Goal: Transaction & Acquisition: Purchase product/service

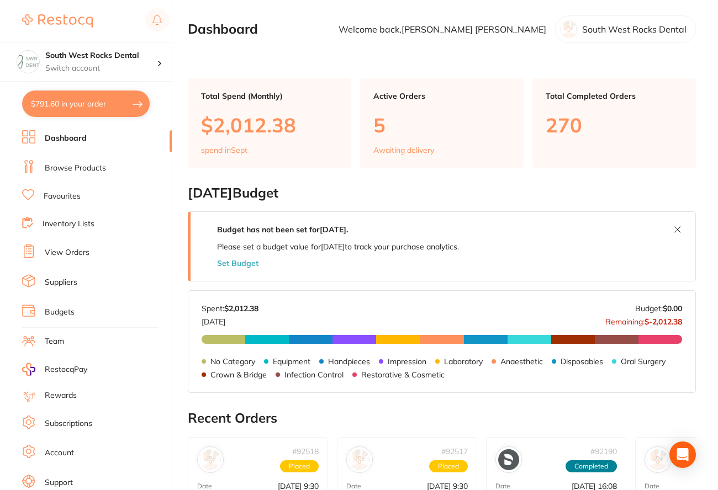
click at [81, 166] on link "Browse Products" at bounding box center [75, 168] width 61 height 11
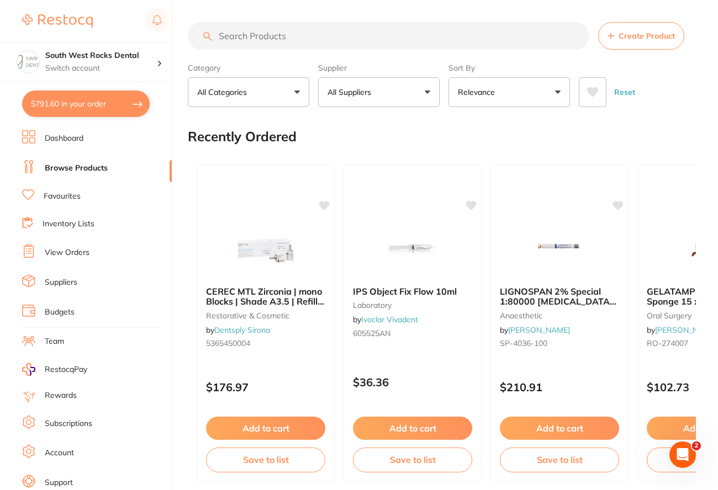
click at [249, 38] on input "search" at bounding box center [388, 36] width 401 height 28
paste input "SKU: 540303"
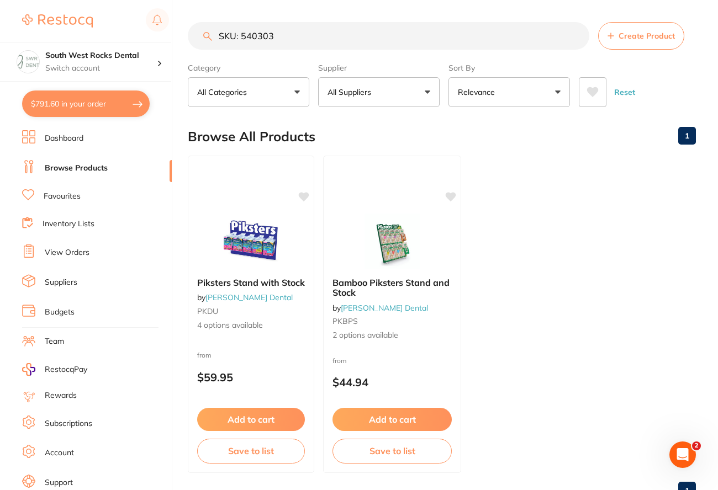
drag, startPoint x: 275, startPoint y: 36, endPoint x: 217, endPoint y: 35, distance: 58.5
click at [217, 35] on input "SKU: 540303" at bounding box center [388, 36] width 401 height 28
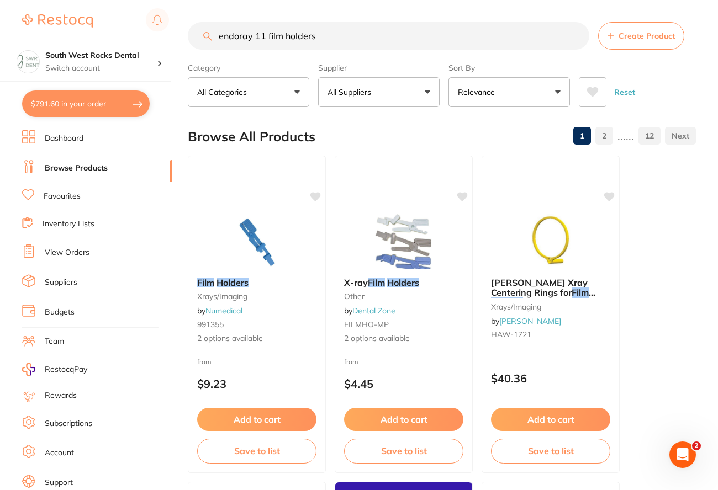
click at [423, 96] on button "All Suppliers" at bounding box center [378, 92] width 121 height 30
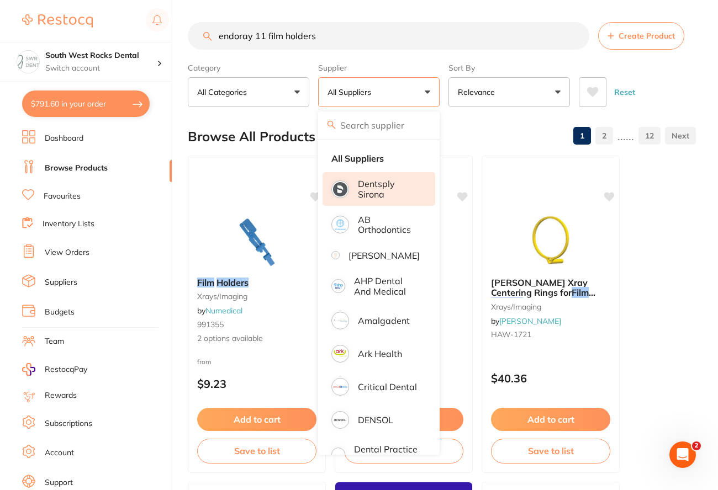
click at [390, 190] on p "Dentsply Sirona" at bounding box center [389, 189] width 62 height 20
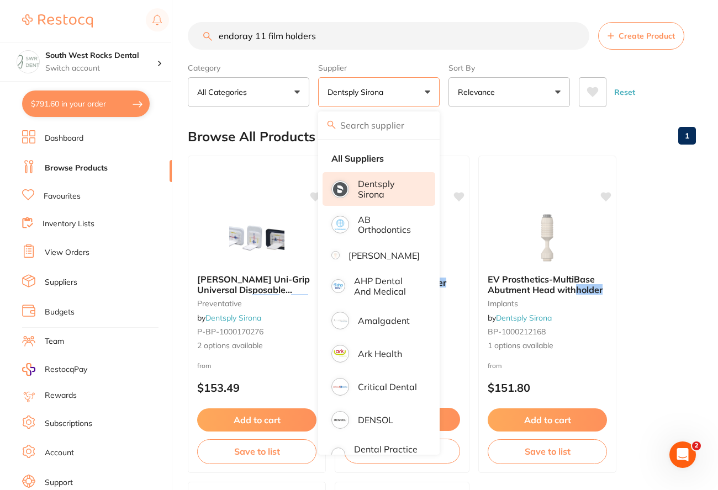
click at [621, 130] on div "Browse All Products 1" at bounding box center [442, 136] width 508 height 37
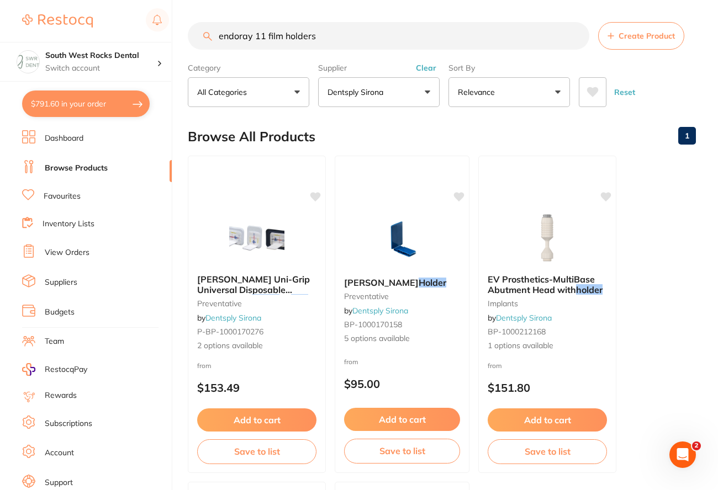
click at [252, 35] on input "endoray 11 film holders" at bounding box center [388, 36] width 401 height 28
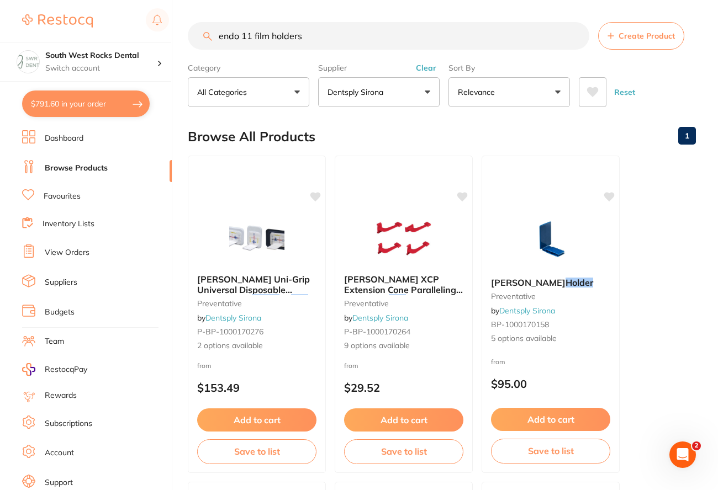
click at [249, 35] on input "endo 11 film holders" at bounding box center [388, 36] width 401 height 28
drag, startPoint x: 271, startPoint y: 36, endPoint x: 242, endPoint y: 40, distance: 28.4
click at [242, 40] on input "endo 11 film holders" at bounding box center [388, 36] width 401 height 28
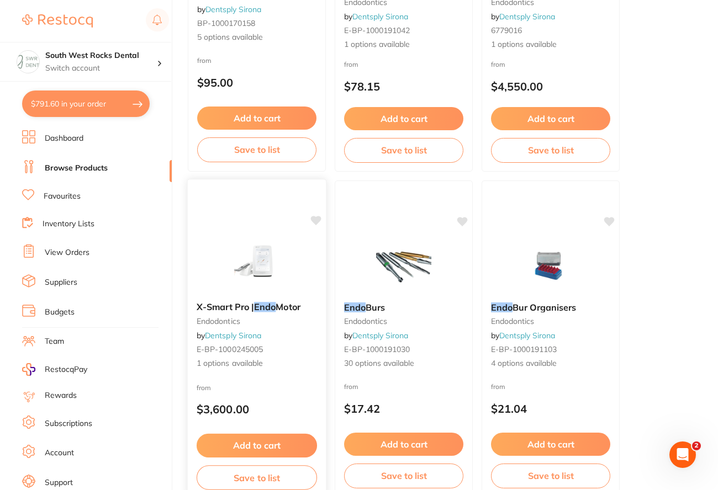
scroll to position [110, 0]
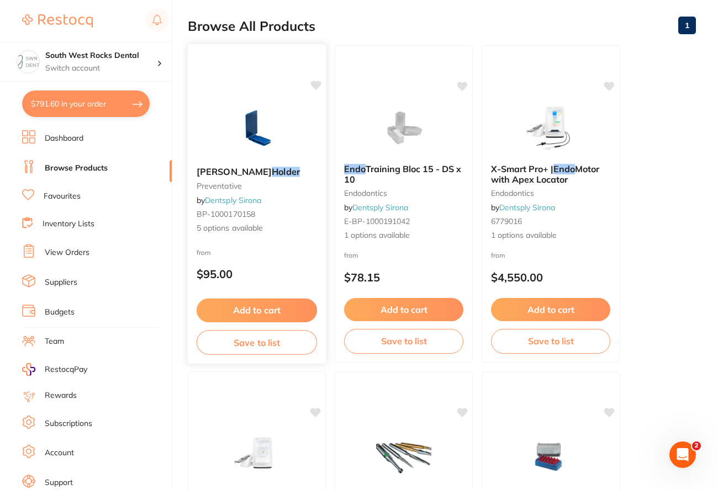
click at [272, 171] on em "Holder" at bounding box center [286, 171] width 28 height 11
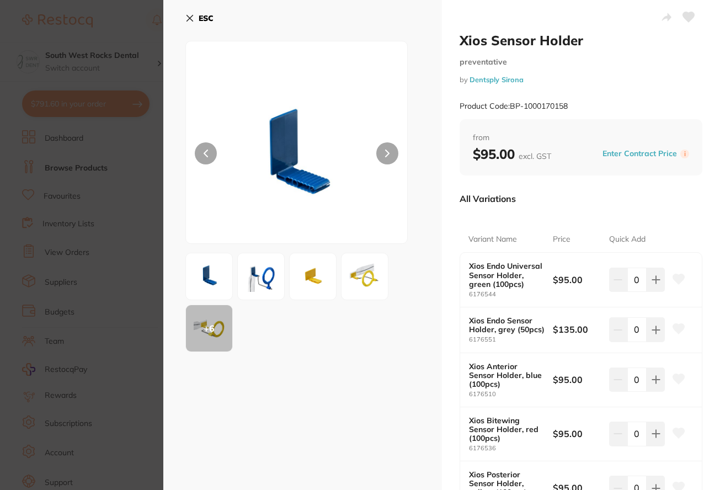
click at [187, 19] on icon at bounding box center [190, 18] width 9 height 9
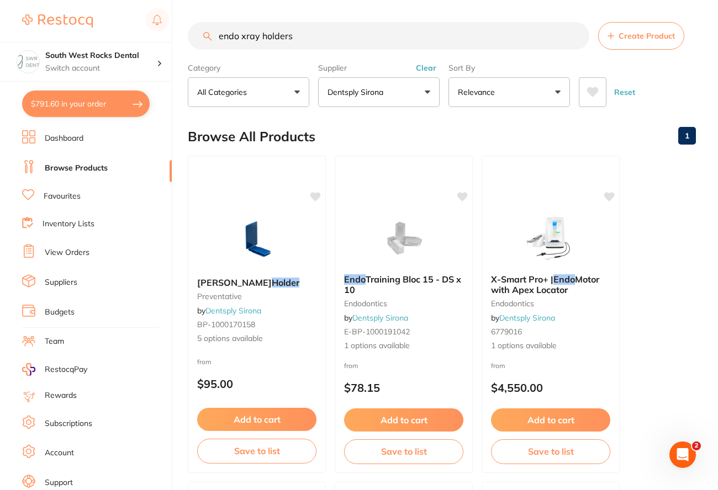
click at [237, 35] on input "endo xray holders" at bounding box center [388, 36] width 401 height 28
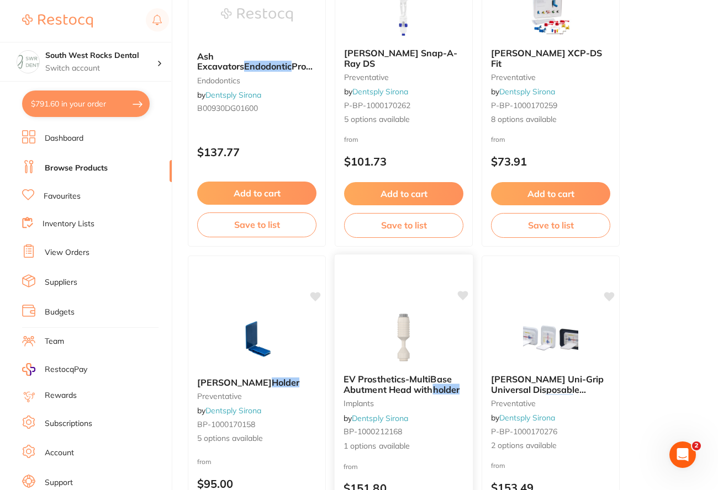
scroll to position [141, 0]
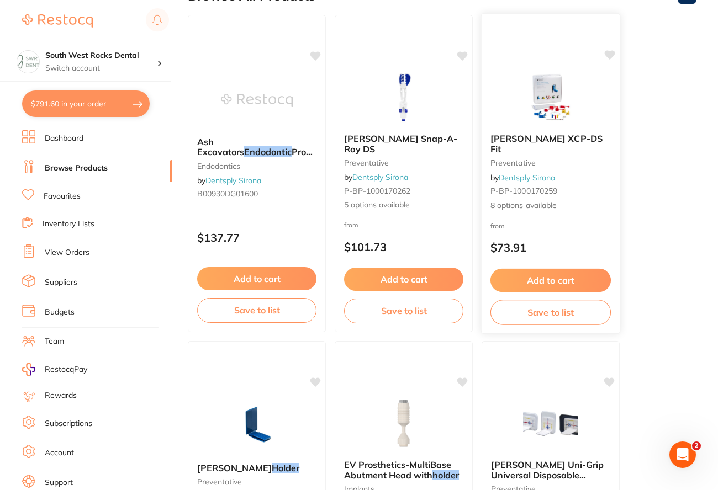
type input "endodontic xray holders"
click at [553, 113] on img at bounding box center [550, 97] width 72 height 56
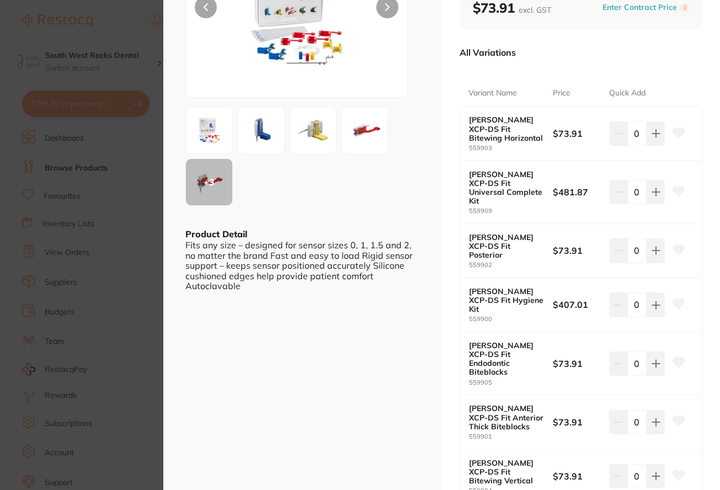
scroll to position [166, 0]
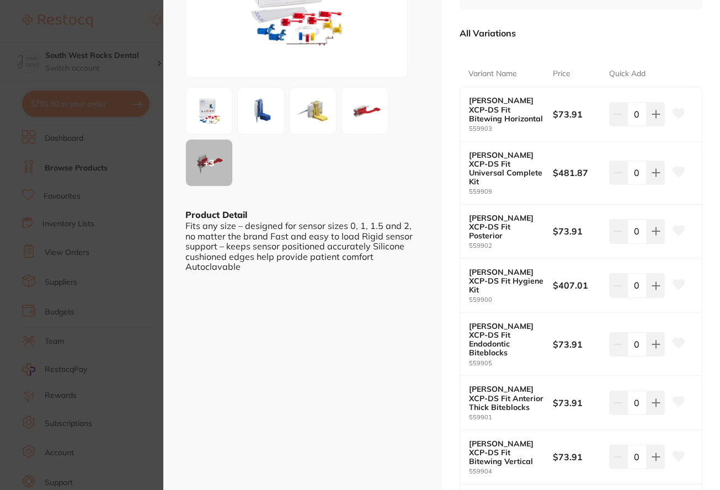
click at [212, 161] on div "+ 3" at bounding box center [209, 163] width 46 height 46
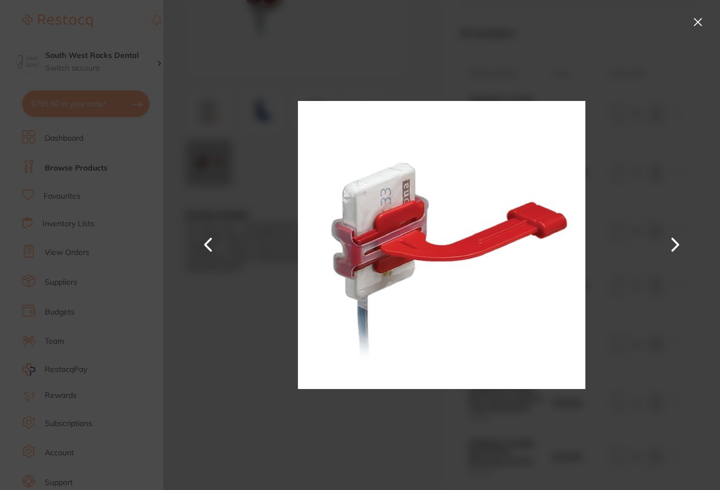
scroll to position [0, 0]
click at [672, 241] on button at bounding box center [676, 245] width 27 height 245
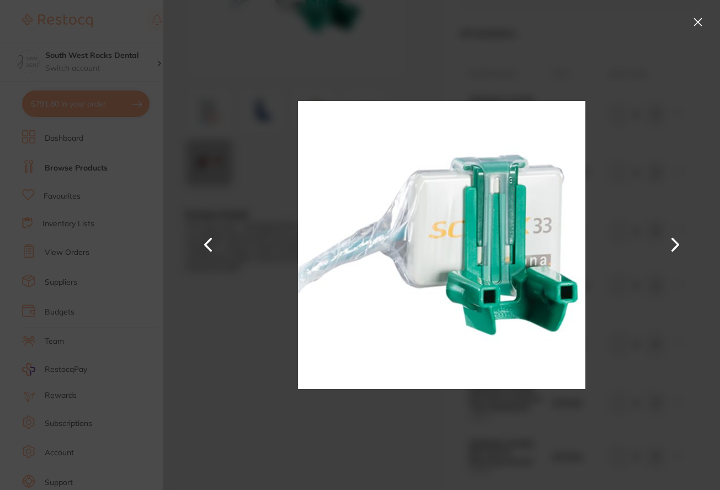
click at [672, 243] on button at bounding box center [676, 245] width 27 height 245
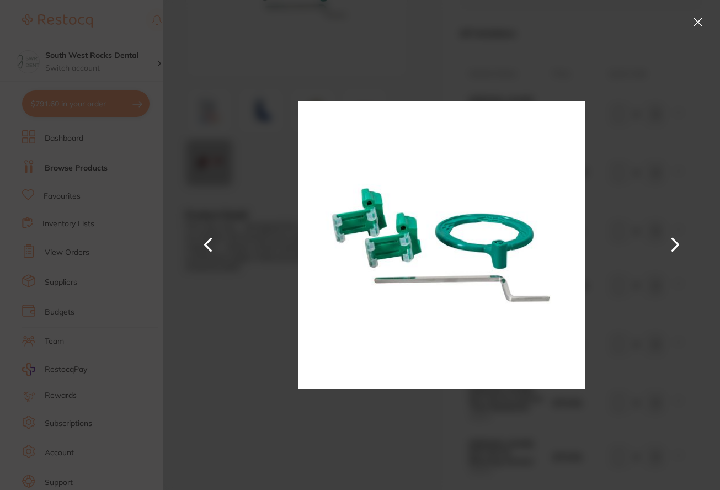
click at [672, 243] on button at bounding box center [676, 245] width 27 height 245
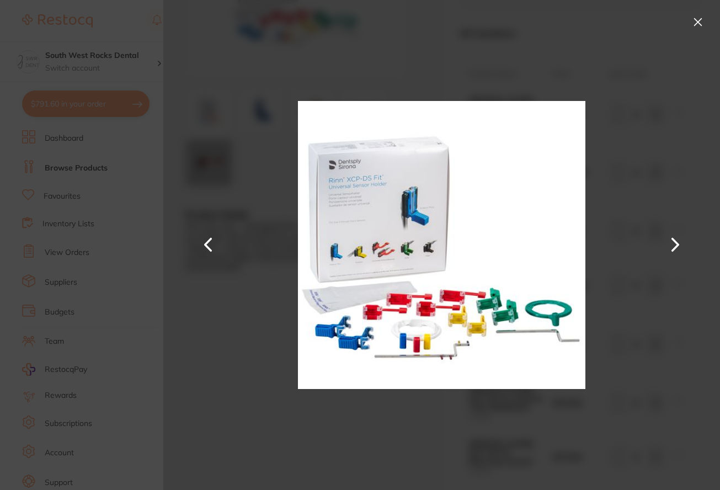
click at [672, 243] on button at bounding box center [676, 245] width 27 height 245
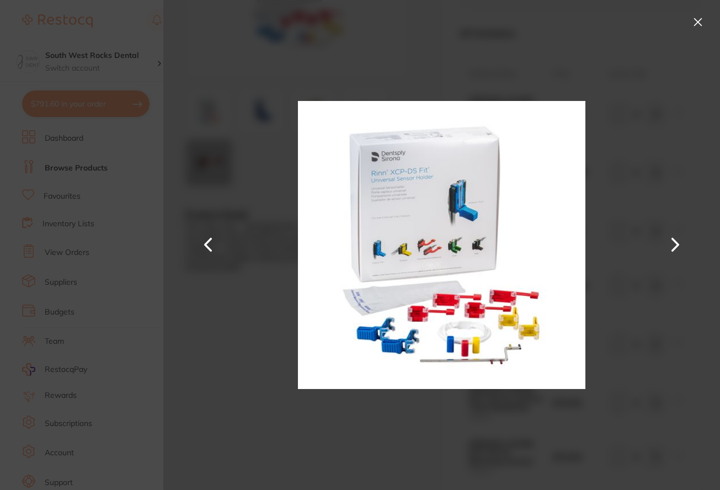
click at [672, 243] on button at bounding box center [676, 245] width 27 height 245
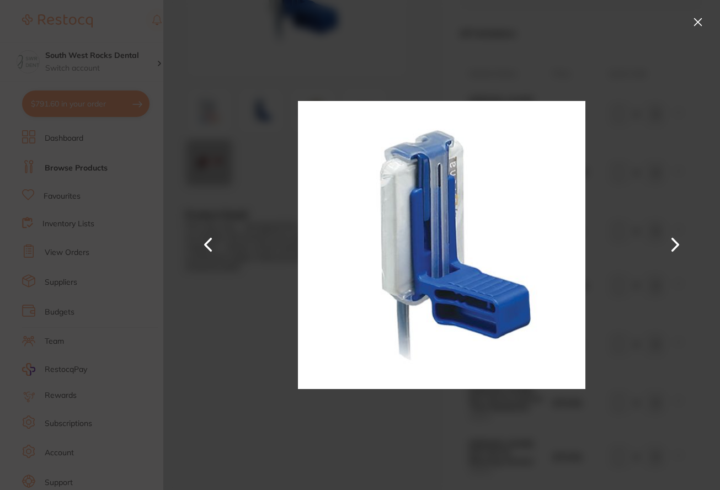
click at [672, 243] on button at bounding box center [676, 245] width 27 height 245
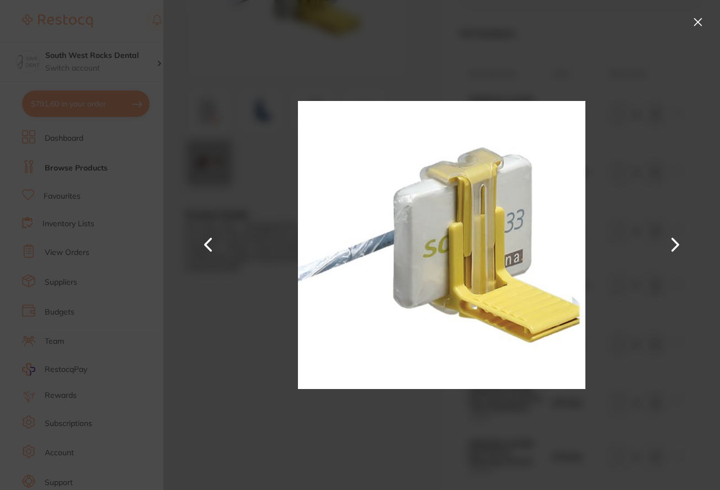
click at [672, 243] on button at bounding box center [676, 245] width 27 height 245
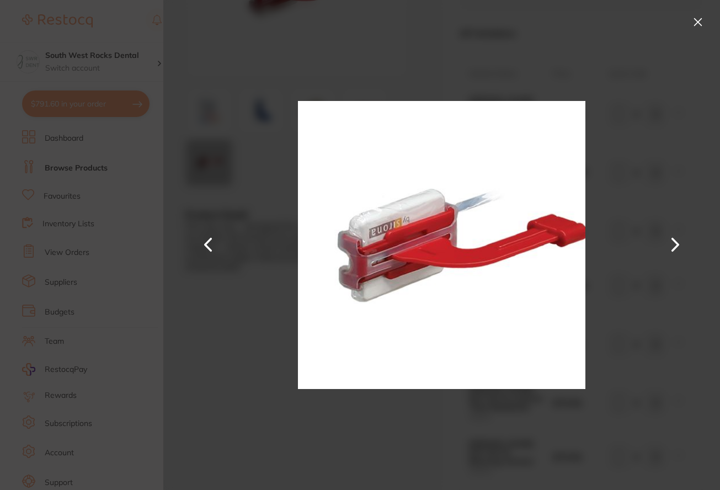
click at [672, 243] on button at bounding box center [676, 245] width 27 height 245
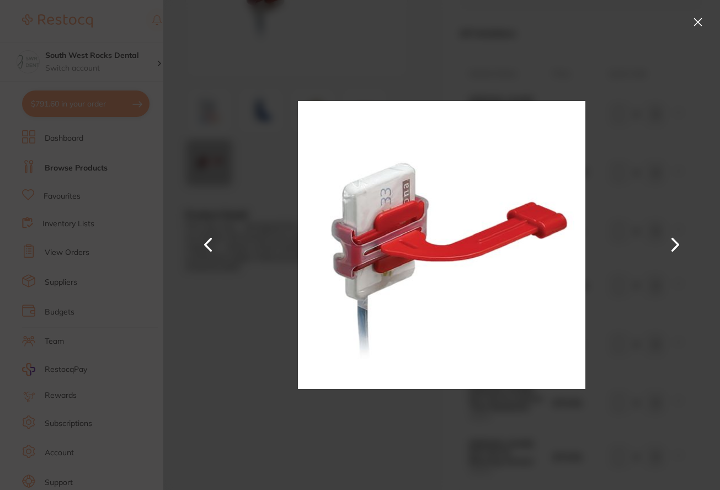
click at [672, 243] on button at bounding box center [676, 245] width 27 height 245
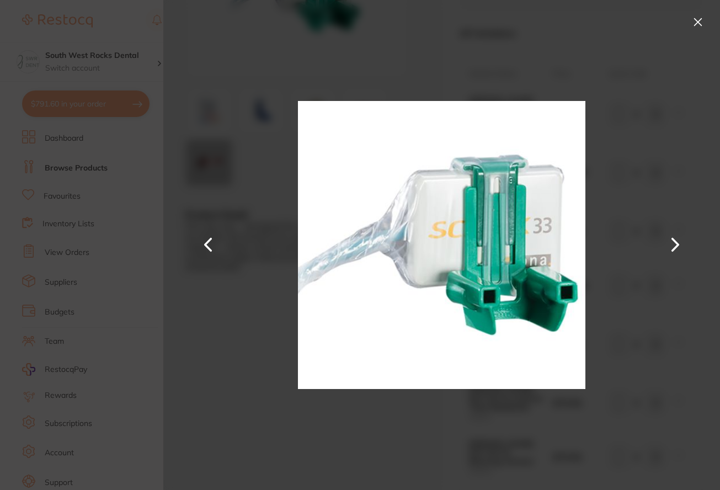
click at [672, 243] on button at bounding box center [676, 245] width 27 height 245
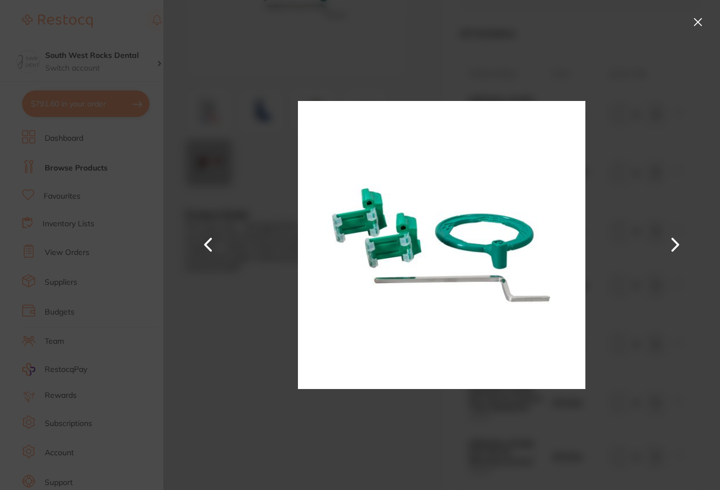
click at [672, 243] on button at bounding box center [676, 245] width 27 height 245
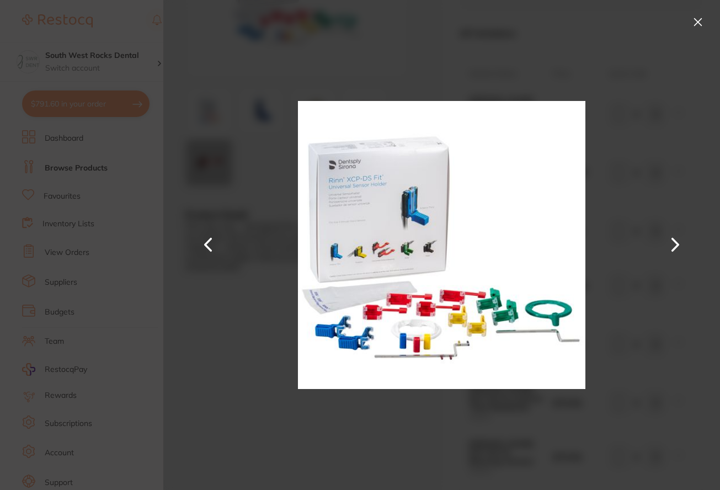
click at [701, 17] on button at bounding box center [699, 22] width 18 height 18
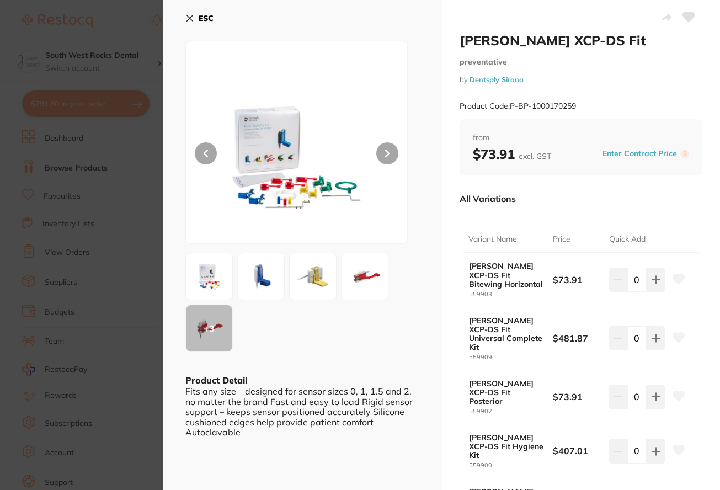
click at [189, 19] on icon at bounding box center [190, 18] width 6 height 6
